Goal: Information Seeking & Learning: Understand process/instructions

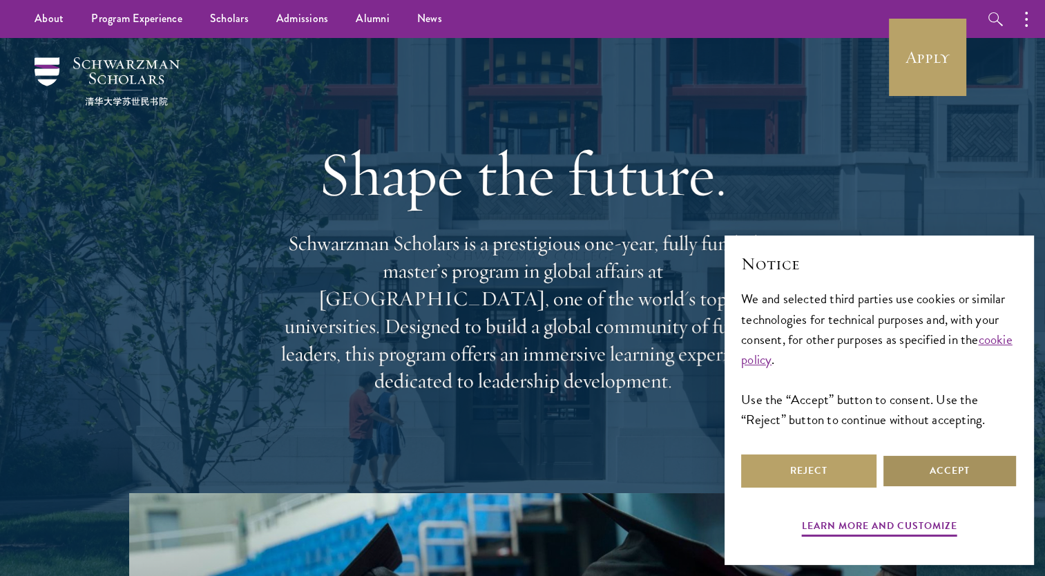
drag, startPoint x: 964, startPoint y: 477, endPoint x: 920, endPoint y: 485, distance: 45.7
click at [920, 485] on button "Accept" at bounding box center [949, 471] width 135 height 33
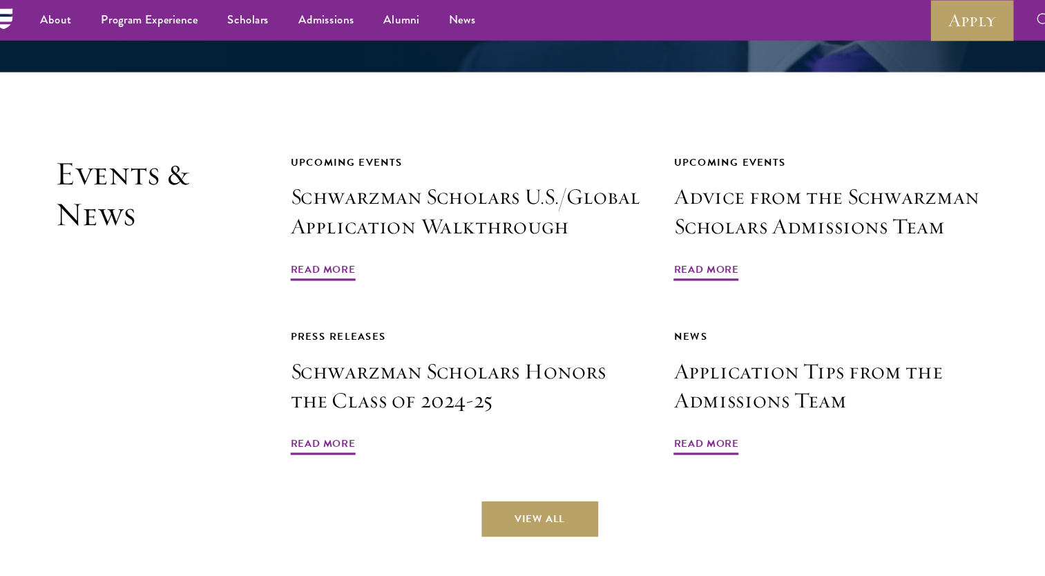
scroll to position [3222, 0]
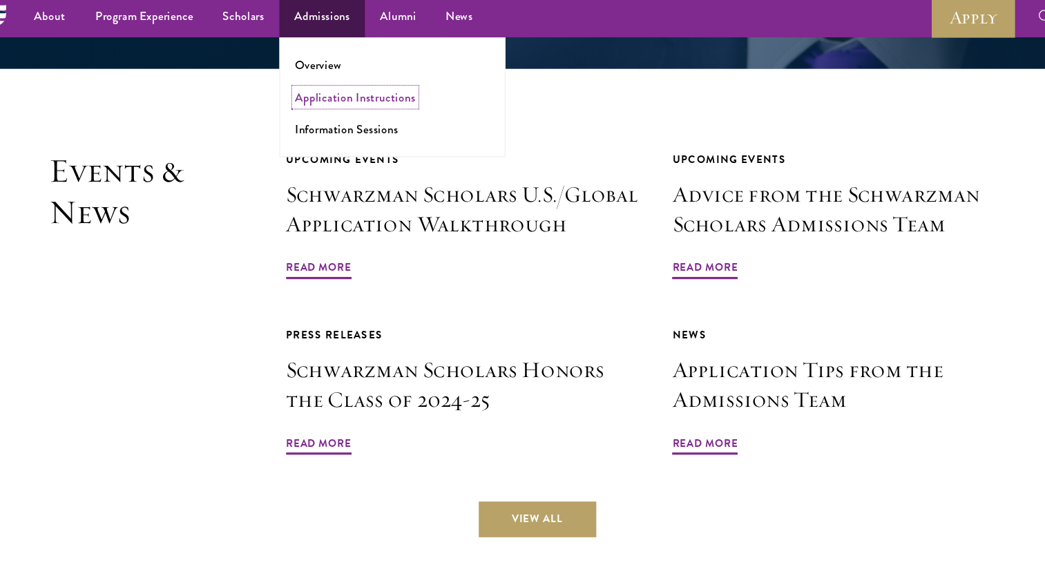
drag, startPoint x: 345, startPoint y: 93, endPoint x: 337, endPoint y: 93, distance: 7.6
click at [337, 93] on link "Application Instructions" at bounding box center [354, 94] width 112 height 16
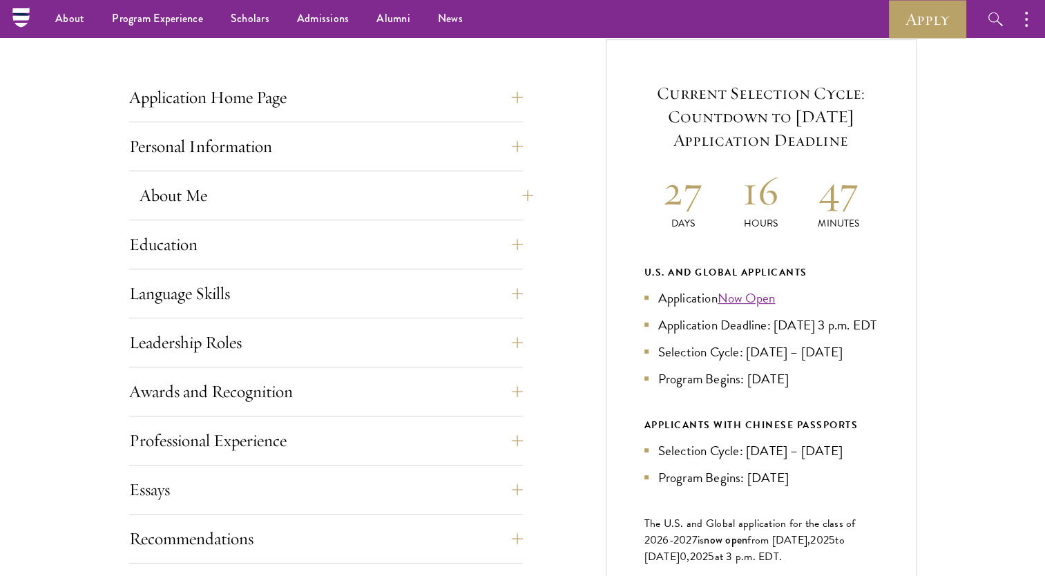
scroll to position [518, 0]
click at [393, 275] on div "Application Home Page The online application form must be completed in English.…" at bounding box center [326, 470] width 394 height 777
click at [522, 284] on button "Language Skills" at bounding box center [337, 294] width 394 height 33
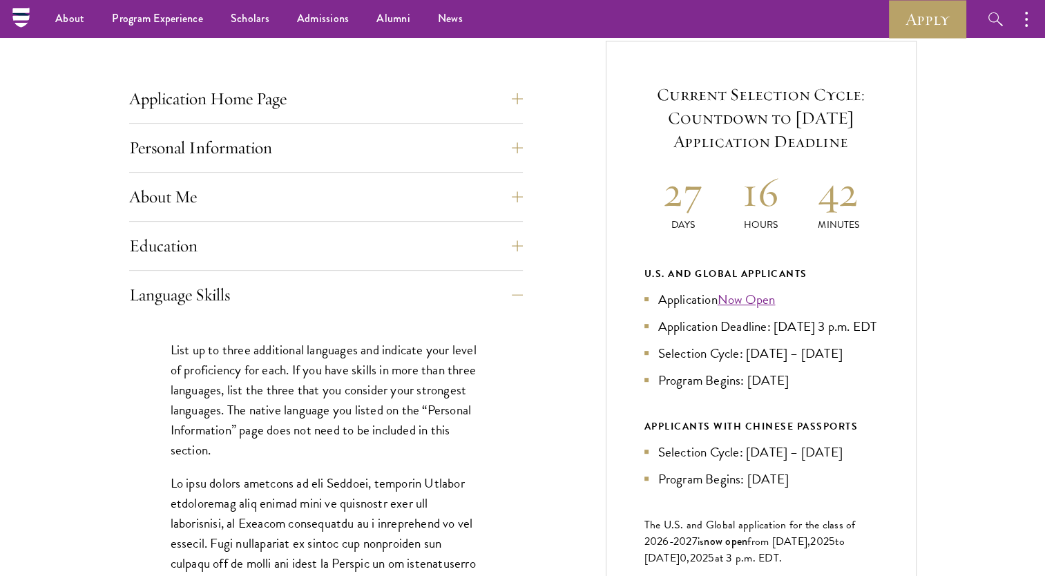
click at [517, 293] on button "Language Skills" at bounding box center [337, 294] width 394 height 33
